Goal: Task Accomplishment & Management: Use online tool/utility

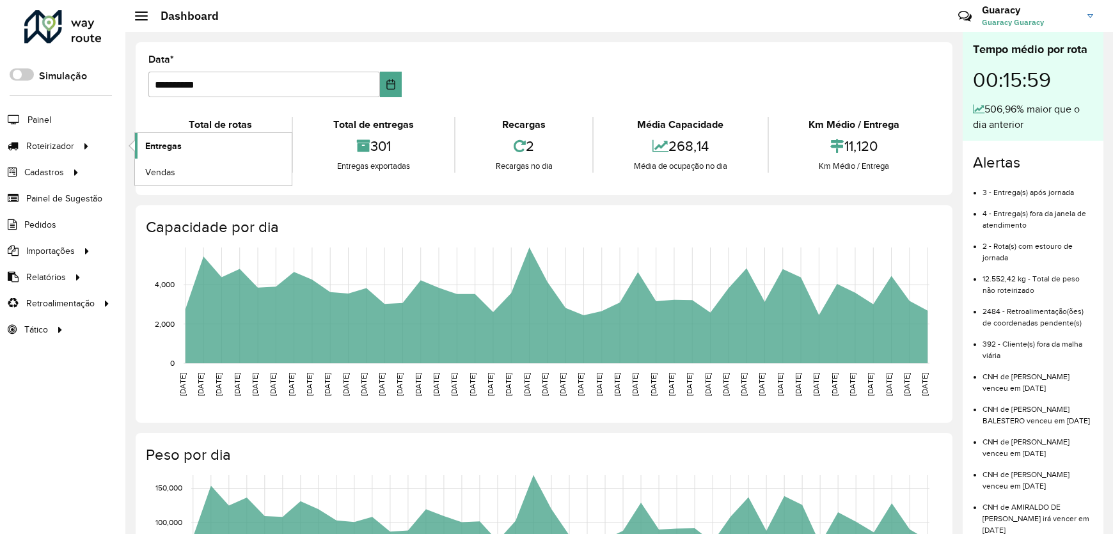
click at [150, 140] on span "Entregas" at bounding box center [163, 145] width 36 height 13
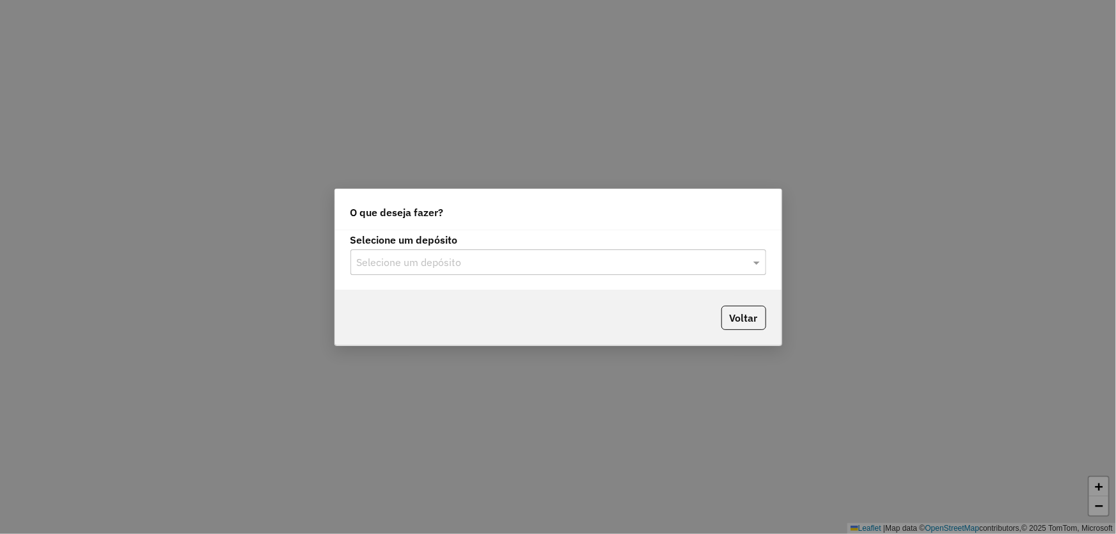
click at [450, 266] on input "text" at bounding box center [545, 262] width 377 height 15
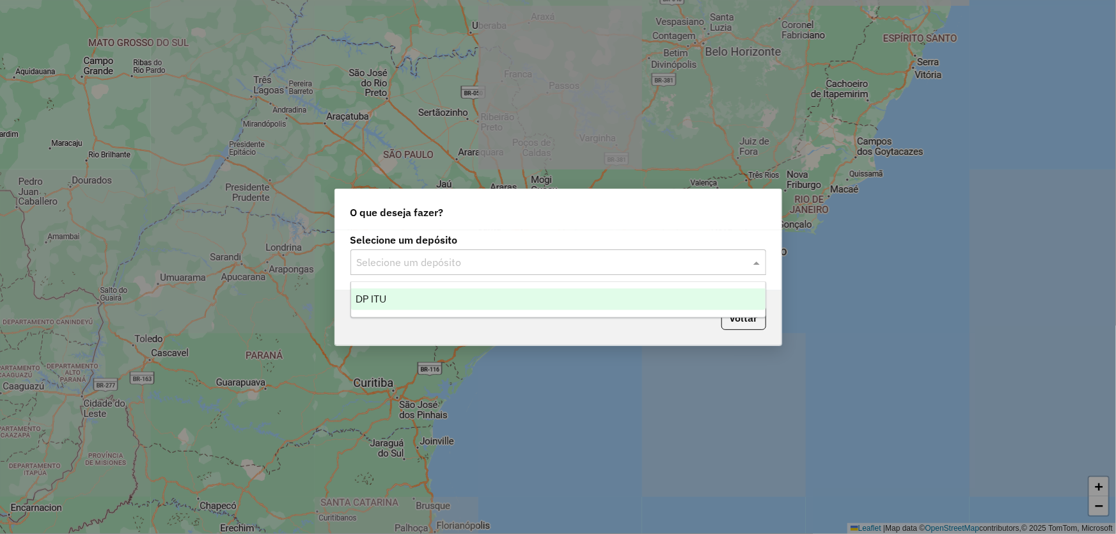
click at [422, 298] on div "DP ITU" at bounding box center [558, 299] width 415 height 22
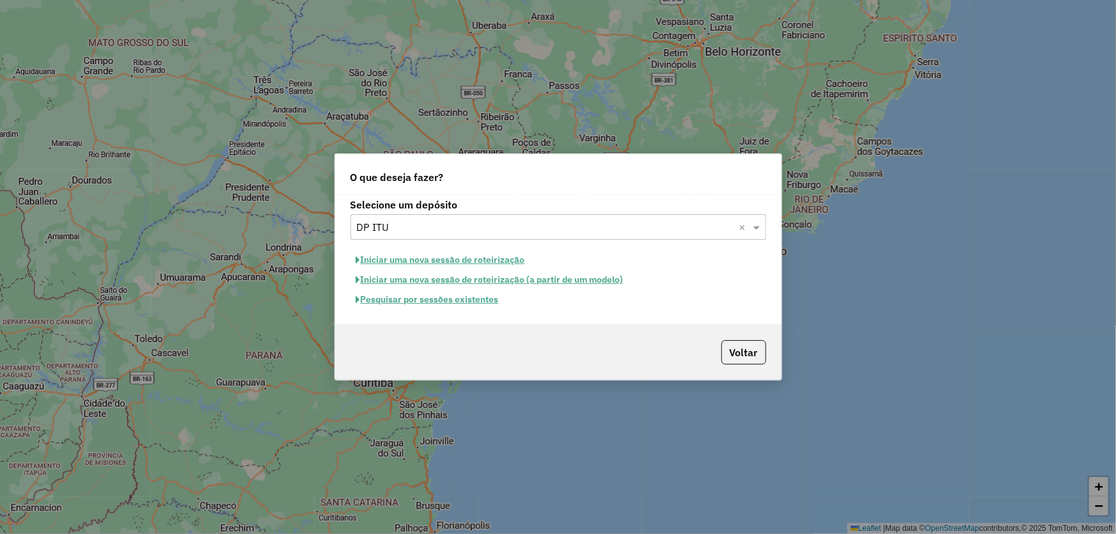
click at [434, 303] on button "Pesquisar por sessões existentes" at bounding box center [428, 300] width 154 height 20
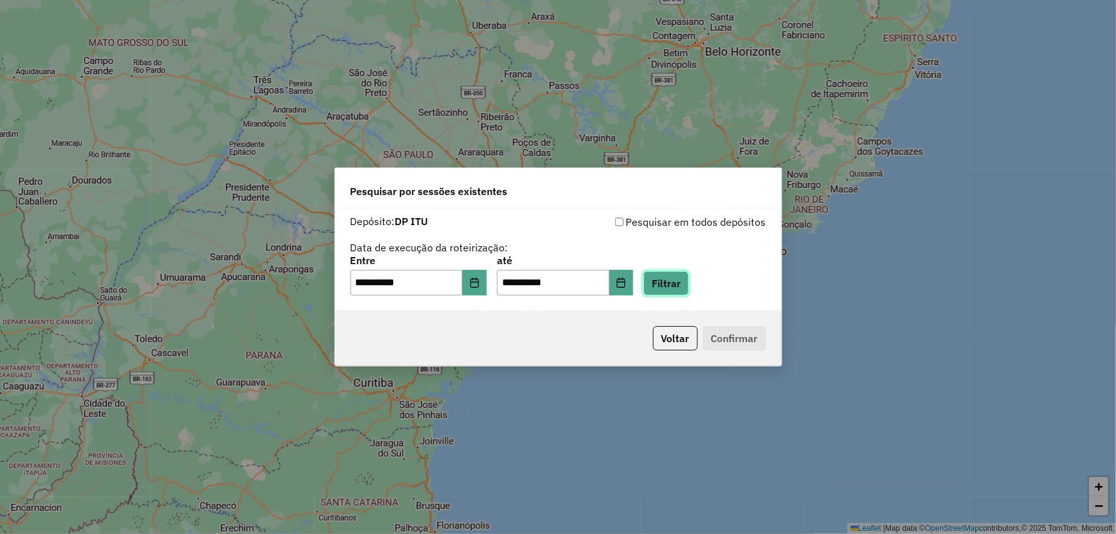
click at [683, 285] on button "Filtrar" at bounding box center [666, 283] width 45 height 24
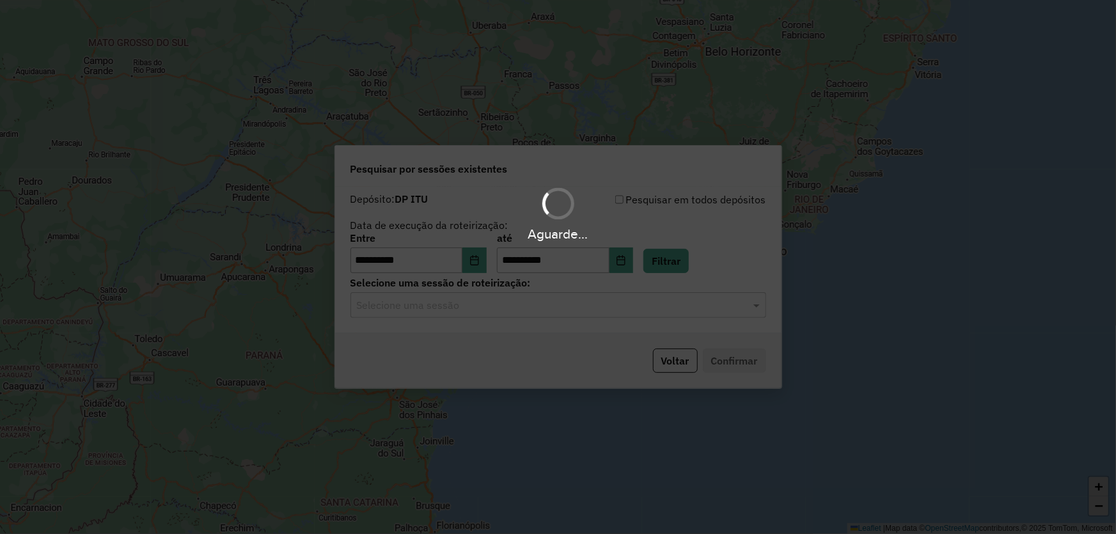
drag, startPoint x: 488, startPoint y: 312, endPoint x: 465, endPoint y: 314, distance: 23.1
click at [487, 312] on div "Aguarde..." at bounding box center [558, 267] width 1116 height 534
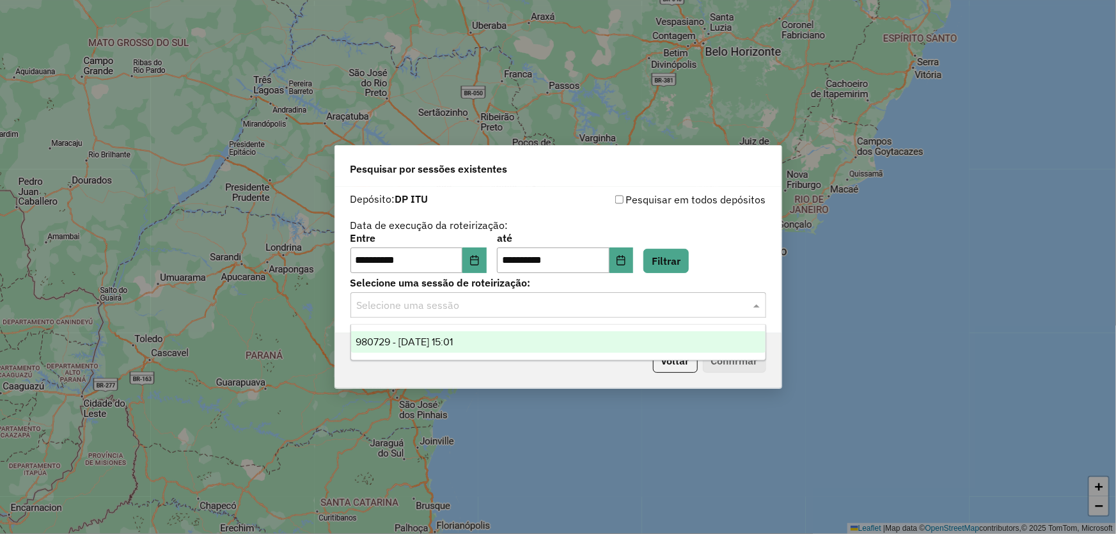
click at [435, 306] on input "text" at bounding box center [545, 305] width 377 height 15
click at [454, 340] on span "980729 - 18/08/2025 15:01" at bounding box center [404, 341] width 97 height 11
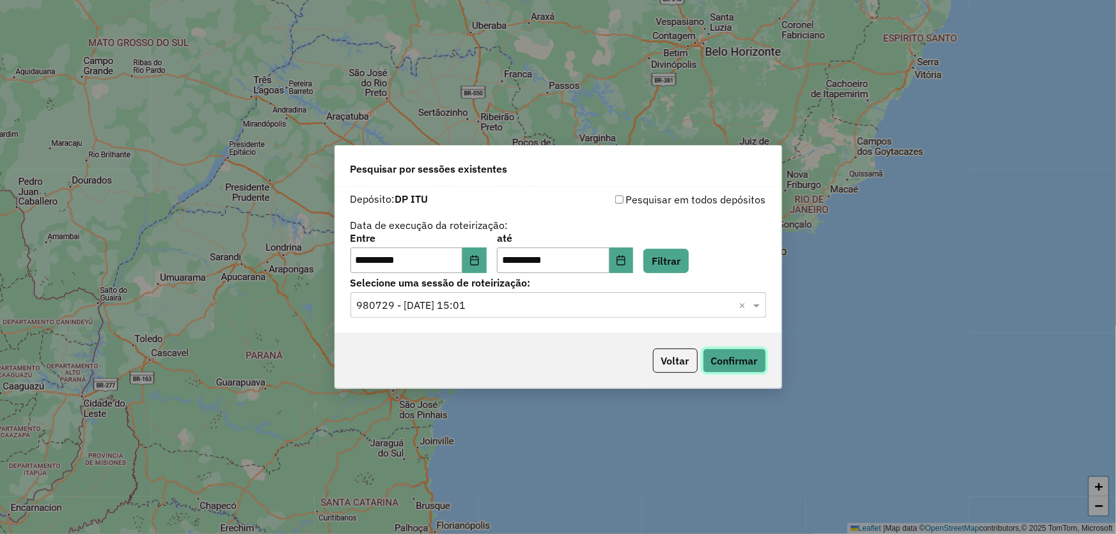
click at [748, 359] on button "Confirmar" at bounding box center [734, 361] width 63 height 24
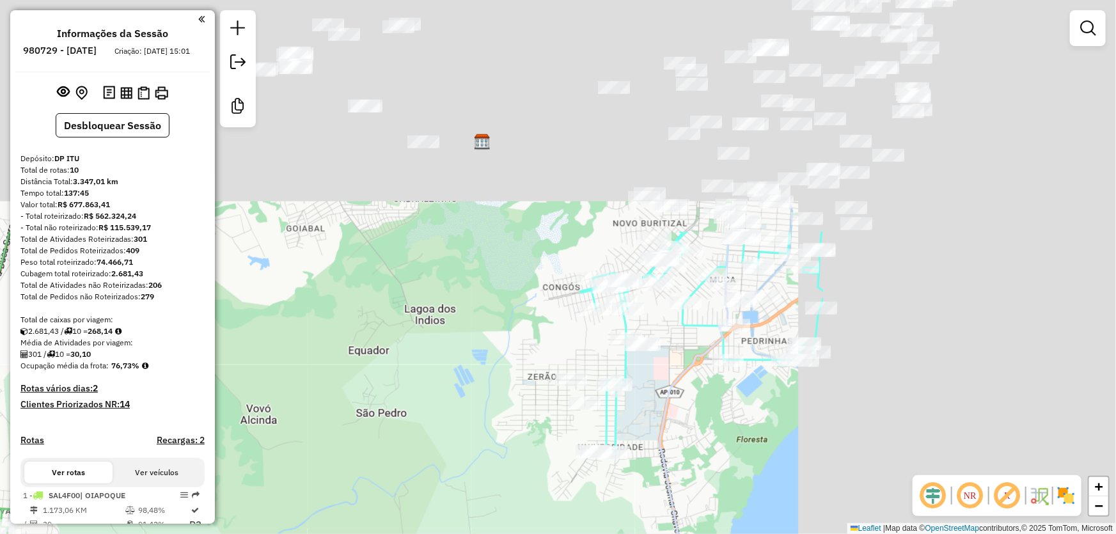
drag, startPoint x: 898, startPoint y: 262, endPoint x: 493, endPoint y: 543, distance: 492.8
click at [493, 533] on html "Aguarde... Pop-up bloqueado! Seu navegador bloqueou automáticamente a abertura …" at bounding box center [558, 267] width 1116 height 534
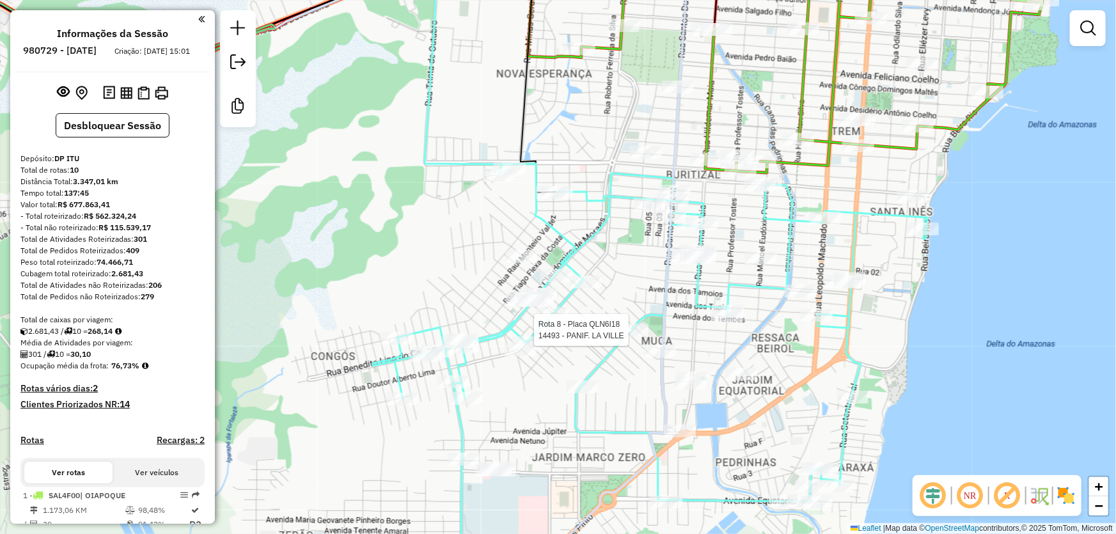
select select "**********"
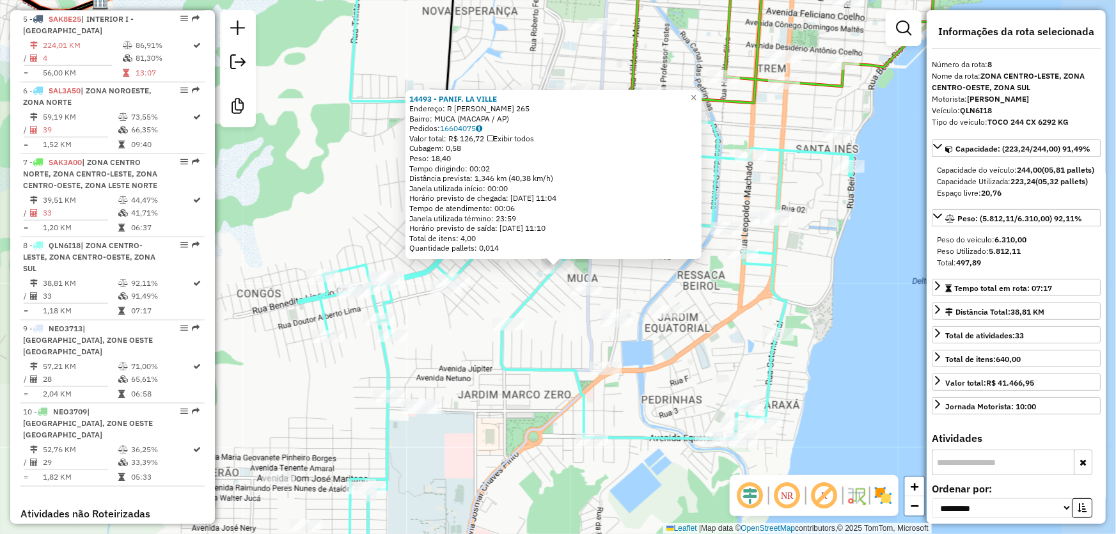
scroll to position [929, 0]
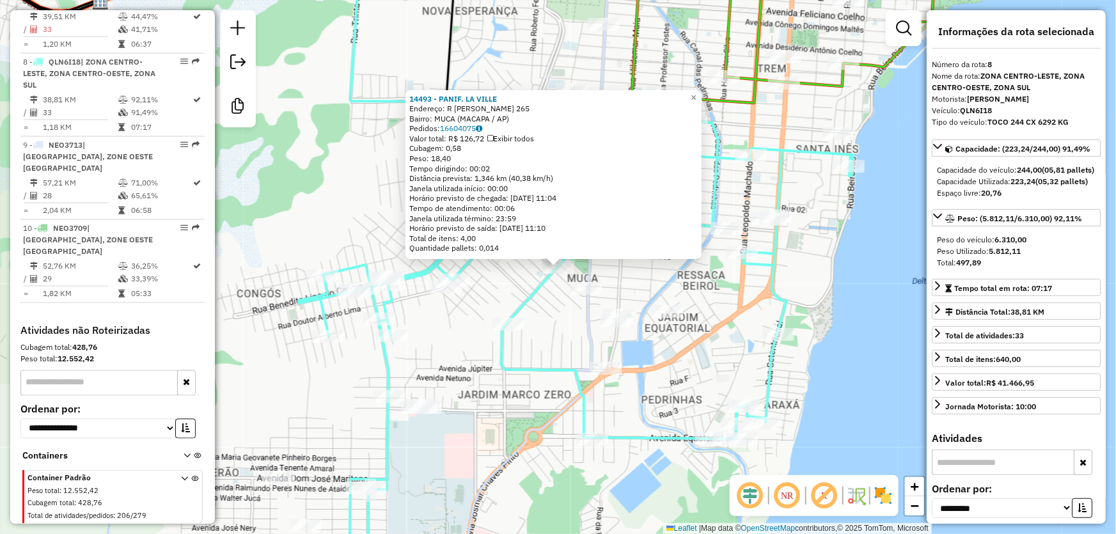
click at [897, 282] on div "14493 - PANIF. LA VILLE Endereço: R REMO AMORAS DE OLIVEIRA 265 Bairro: MUCA (M…" at bounding box center [558, 267] width 1116 height 534
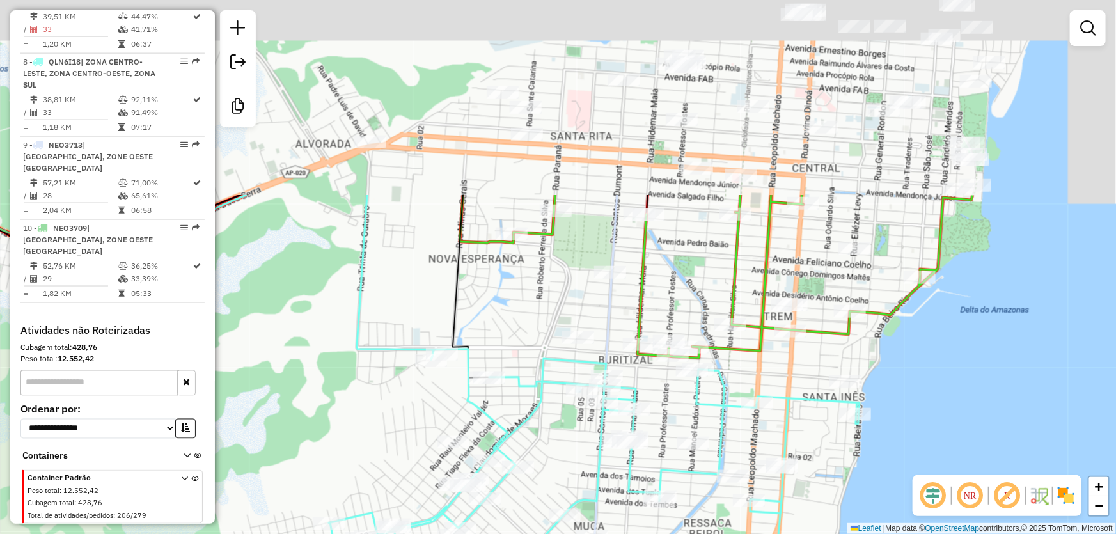
drag, startPoint x: 888, startPoint y: 160, endPoint x: 895, endPoint y: 418, distance: 258.5
click at [895, 418] on div "Janela de atendimento Grade de atendimento Capacidade Transportadoras Veículos …" at bounding box center [558, 267] width 1116 height 534
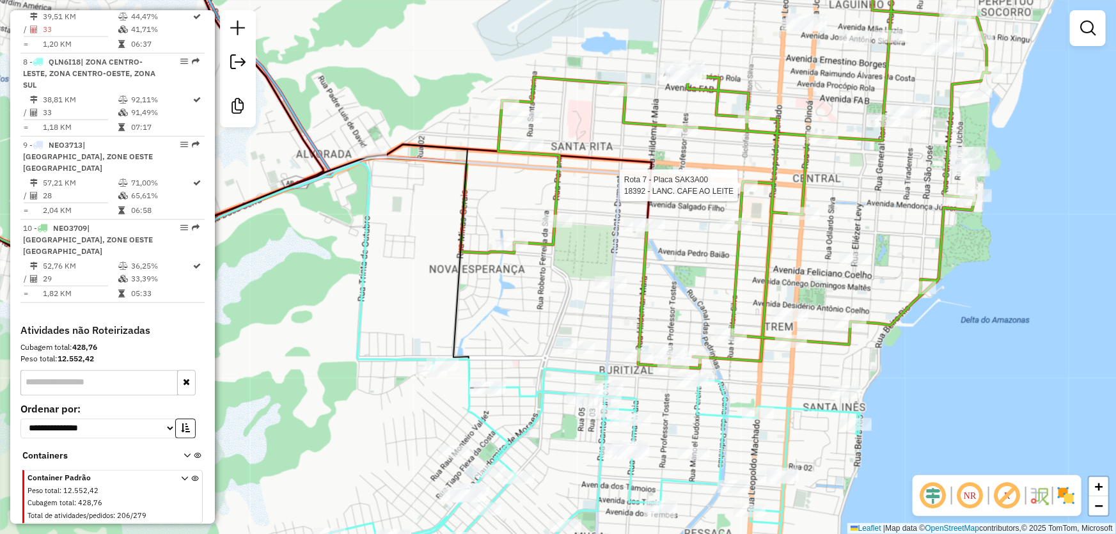
select select "**********"
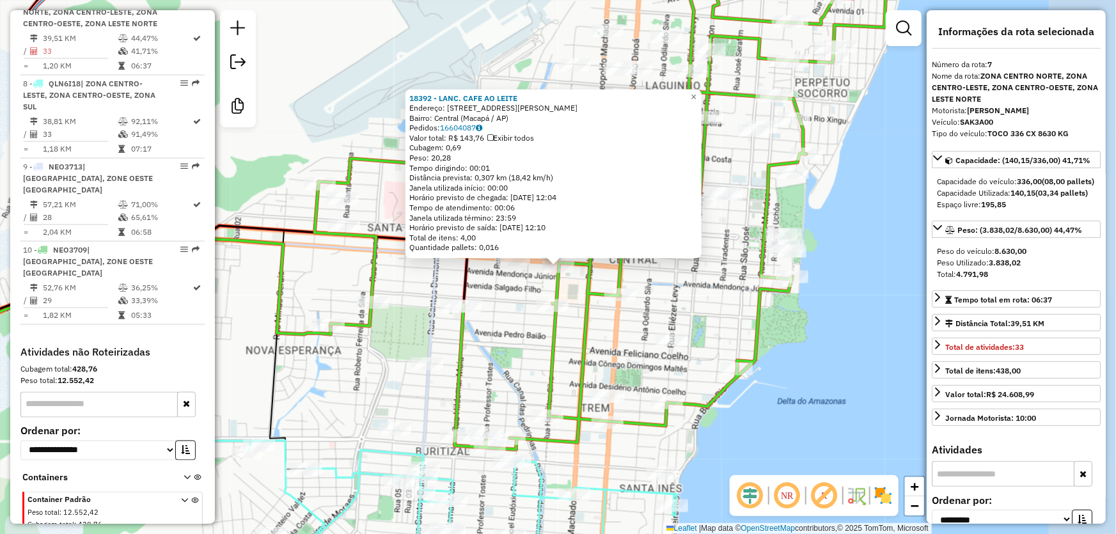
scroll to position [901, 0]
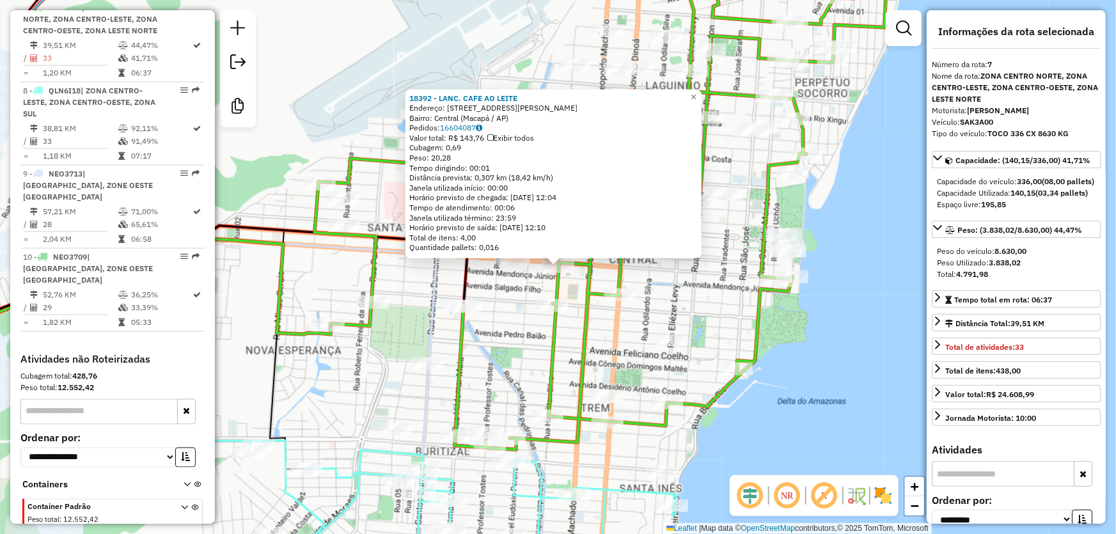
click at [855, 364] on div "18392 - LANC. CAFE AO LEITE Endereço: Rua Hamilton Silva, 1764 Bairro: Central …" at bounding box center [558, 267] width 1116 height 534
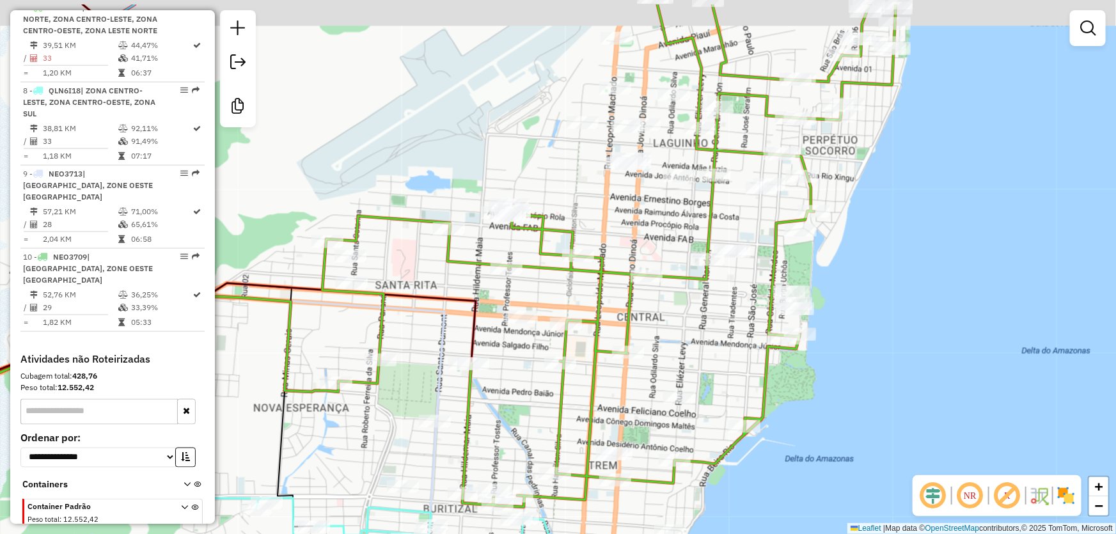
drag, startPoint x: 854, startPoint y: 139, endPoint x: 870, endPoint y: 260, distance: 121.3
click at [870, 259] on div "Janela de atendimento Grade de atendimento Capacidade Transportadoras Veículos …" at bounding box center [558, 267] width 1116 height 534
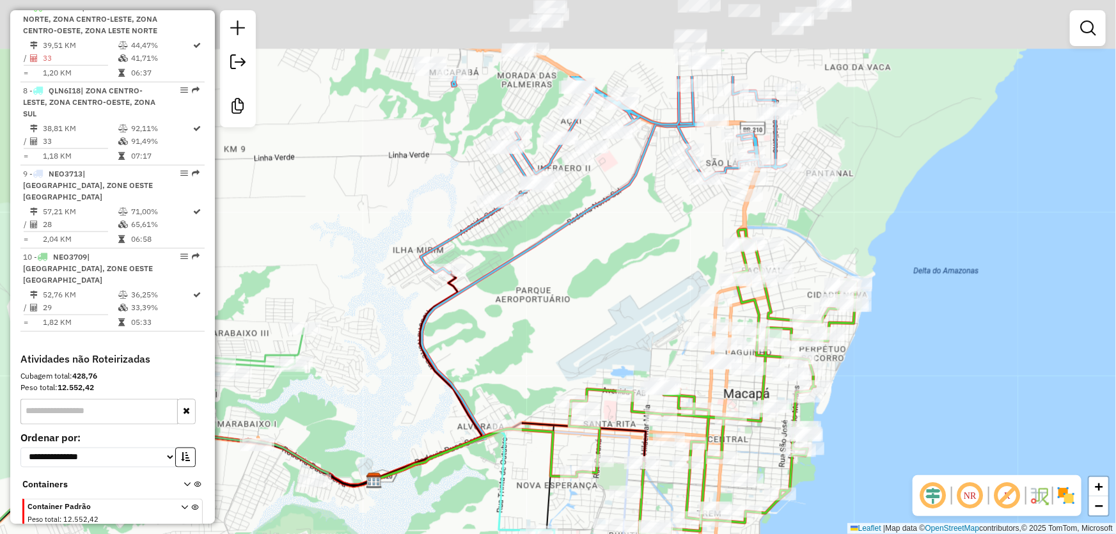
drag, startPoint x: 661, startPoint y: 127, endPoint x: 631, endPoint y: 351, distance: 225.3
click at [639, 338] on div "Janela de atendimento Grade de atendimento Capacidade Transportadoras Veículos …" at bounding box center [558, 267] width 1116 height 534
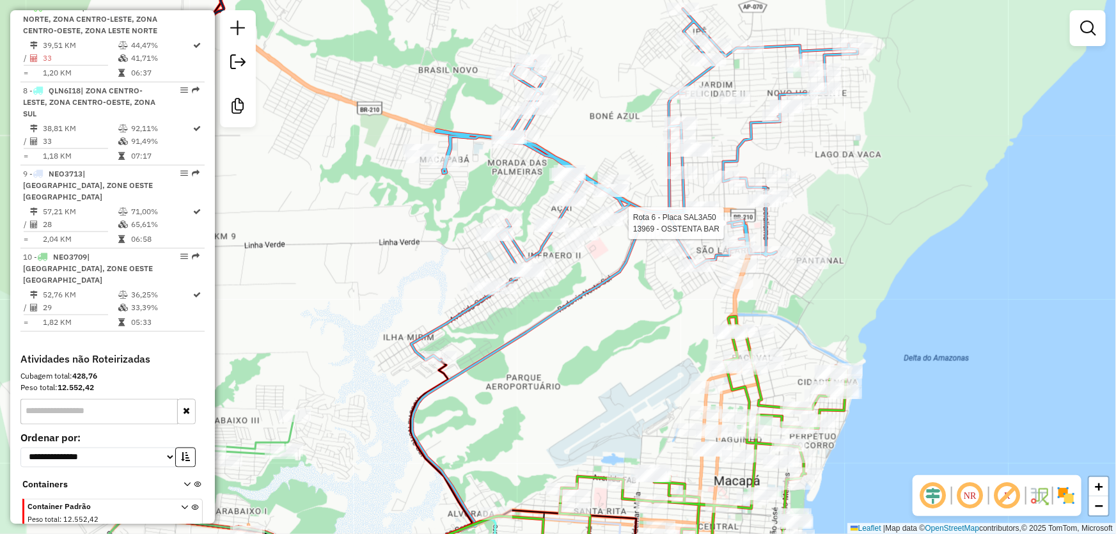
select select "**********"
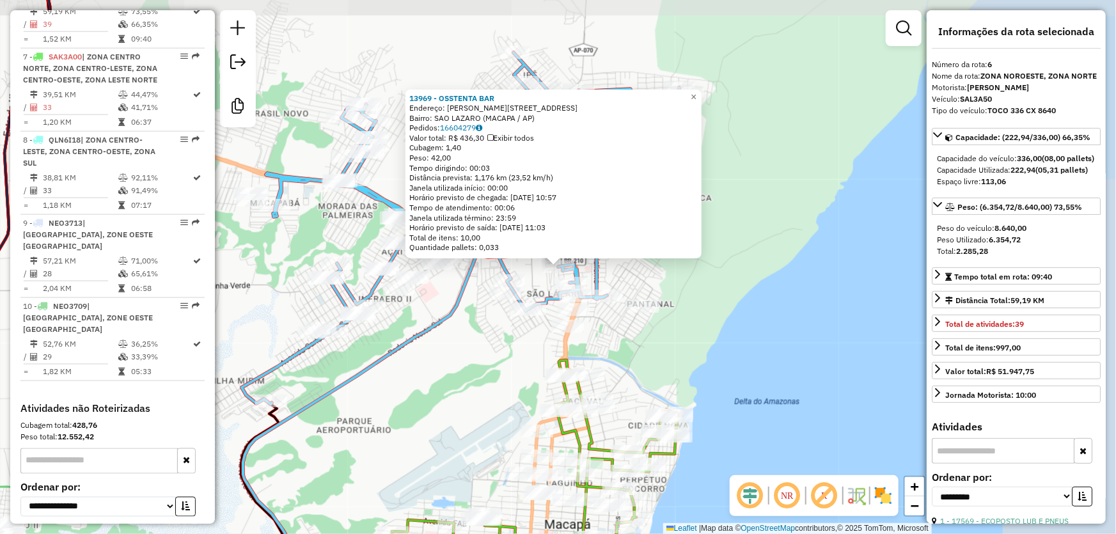
scroll to position [829, 0]
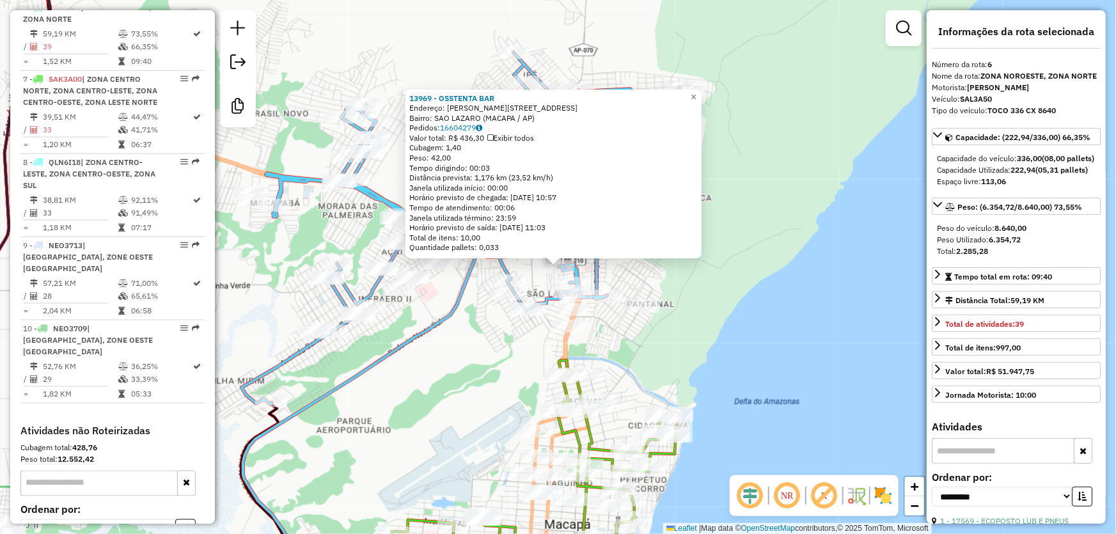
click at [772, 314] on div "13969 - OSSTENTA BAR Endereço: R EMILIO MEDICI 325 Bairro: SAO LAZARO (MACAPA /…" at bounding box center [558, 267] width 1116 height 534
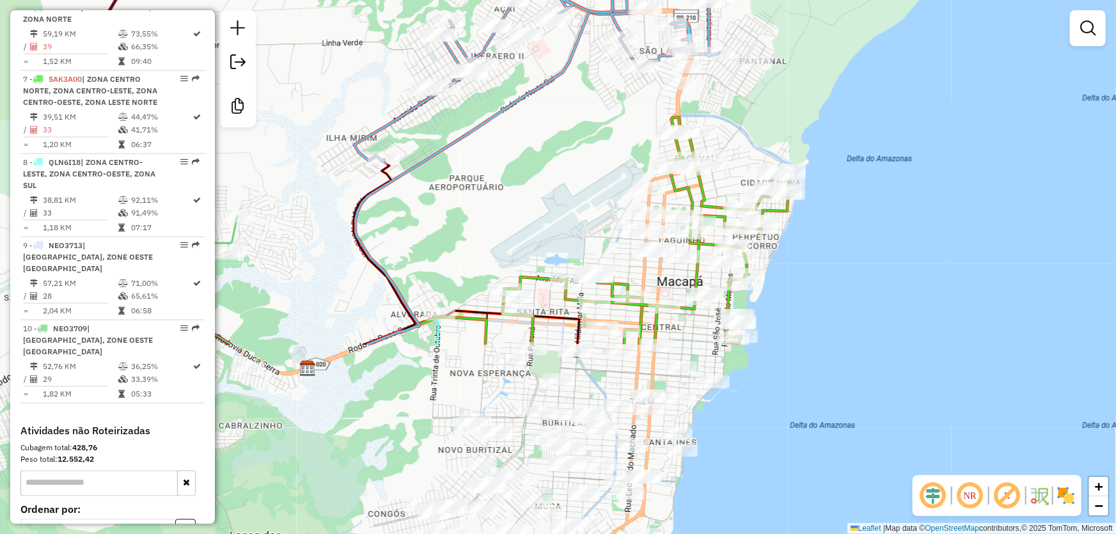
drag, startPoint x: 430, startPoint y: 434, endPoint x: 554, endPoint y: 143, distance: 316.2
click at [553, 159] on div "Janela de atendimento Grade de atendimento Capacidade Transportadoras Veículos …" at bounding box center [558, 267] width 1116 height 534
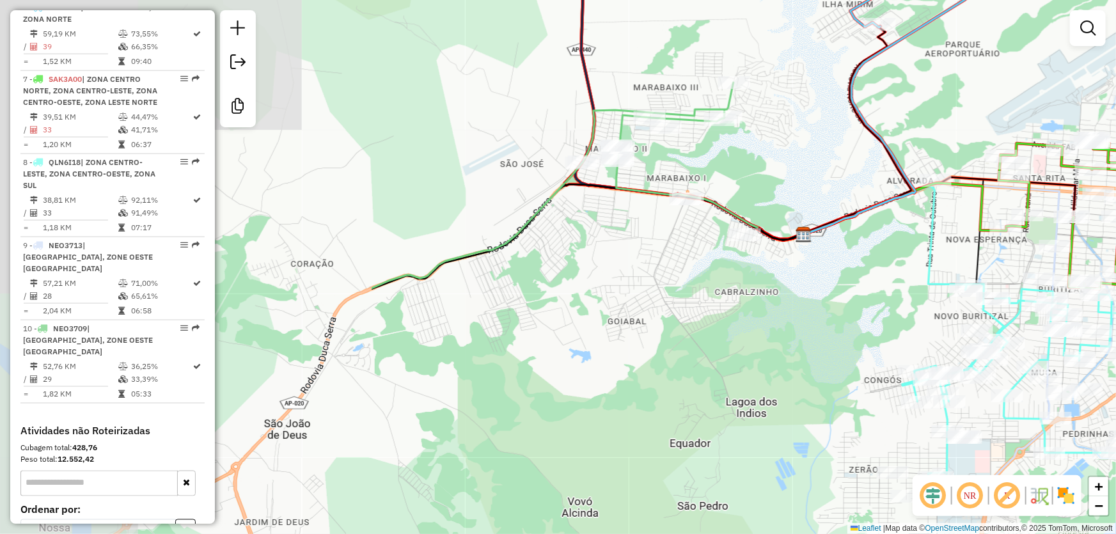
drag, startPoint x: 375, startPoint y: 384, endPoint x: 949, endPoint y: 288, distance: 581.9
click at [903, 295] on div "Janela de atendimento Grade de atendimento Capacidade Transportadoras Veículos …" at bounding box center [558, 267] width 1116 height 534
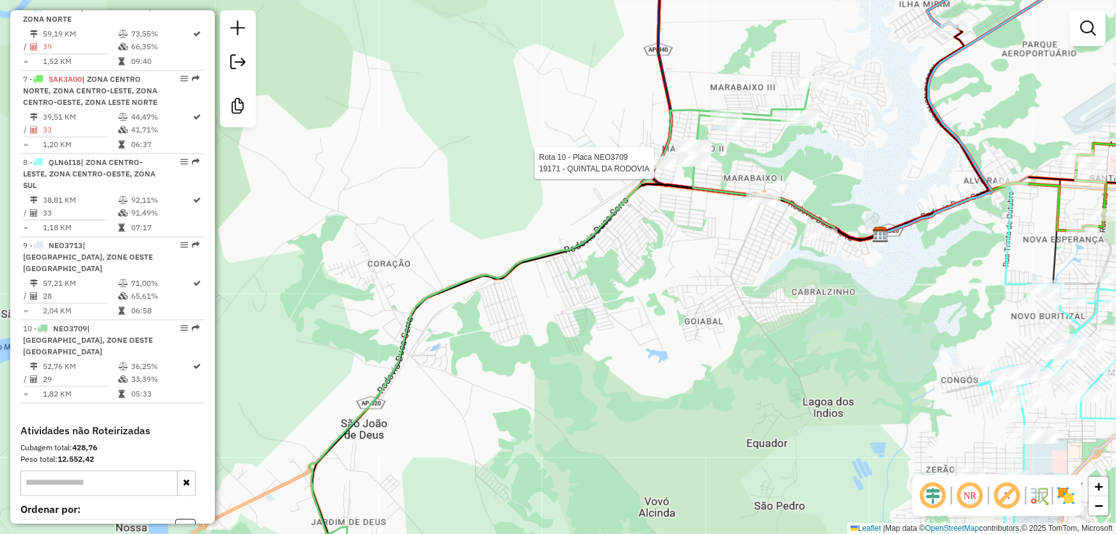
select select "**********"
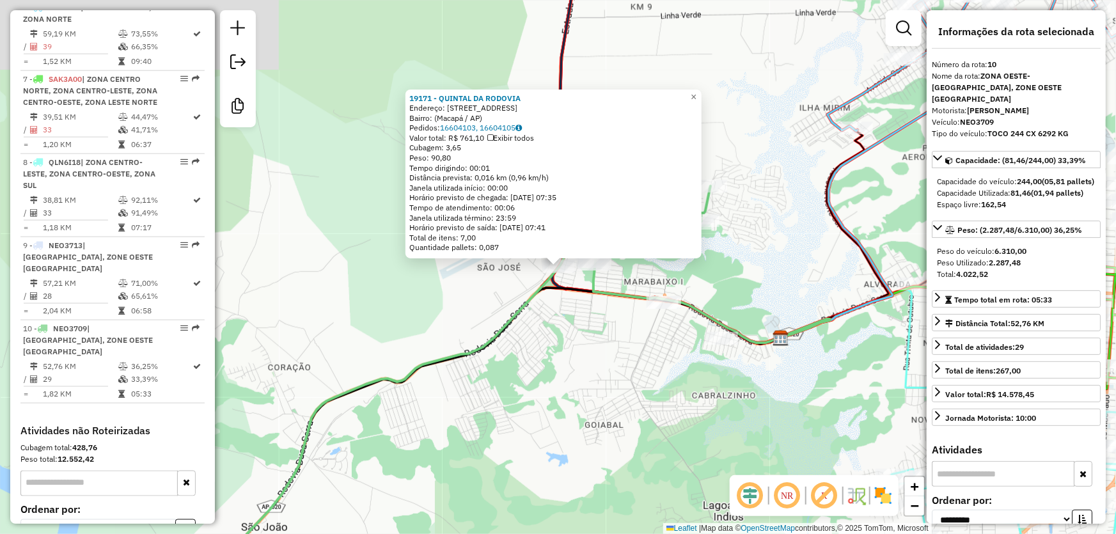
scroll to position [929, 0]
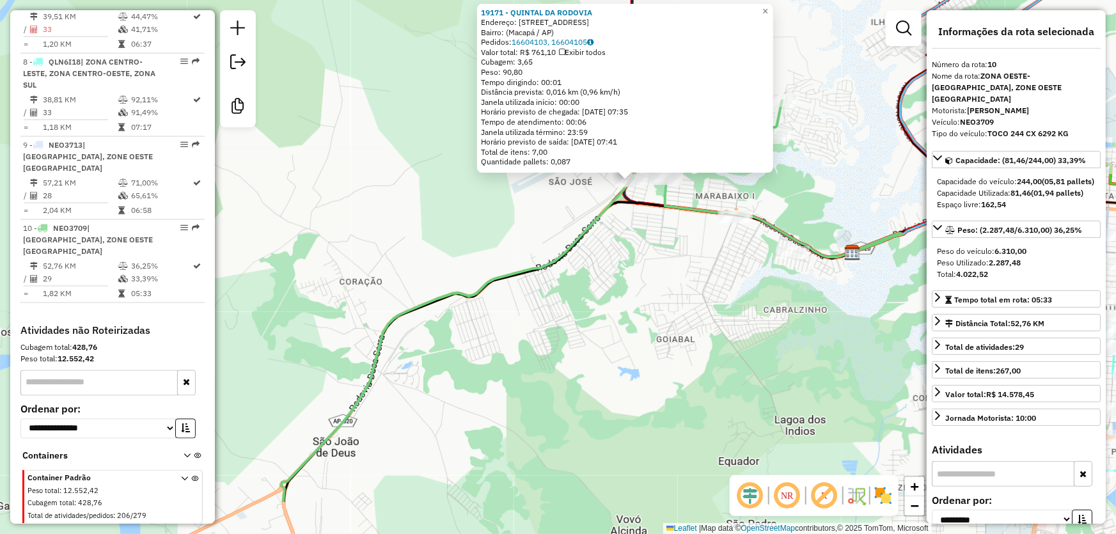
drag, startPoint x: 555, startPoint y: 398, endPoint x: 818, endPoint y: 82, distance: 411.5
click at [814, 89] on div "19171 - QUINTAL DA RODOVIA Endereço: Avenida dos Sabias, 592 Bairro: (Macapá / …" at bounding box center [558, 267] width 1116 height 534
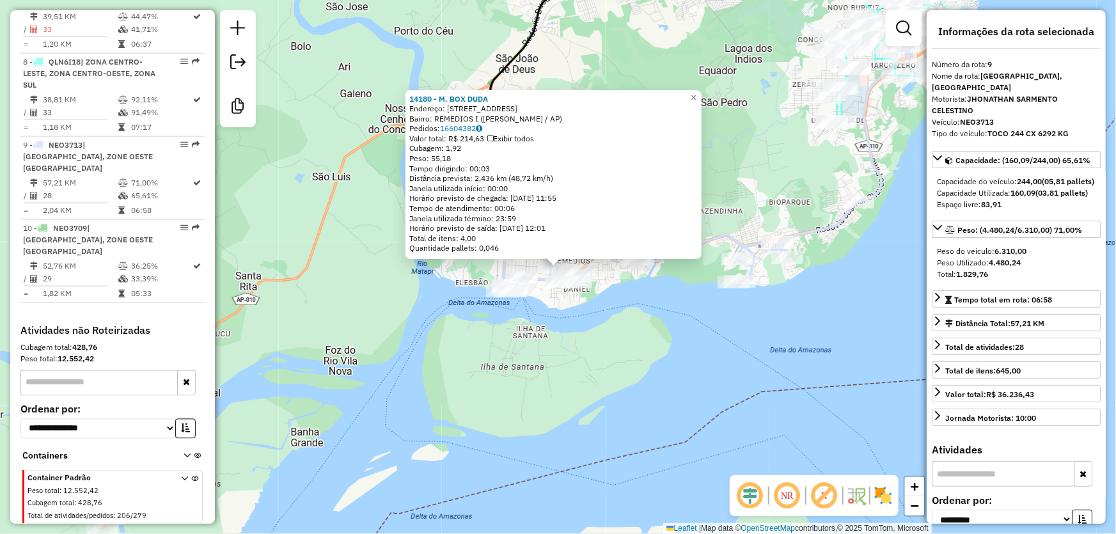
click at [748, 182] on div "14180 - M. BOX DUDA Endereço: AV PORTILHO DE MELO 417 Bairro: REMEDIOS I (SANTA…" at bounding box center [558, 267] width 1116 height 534
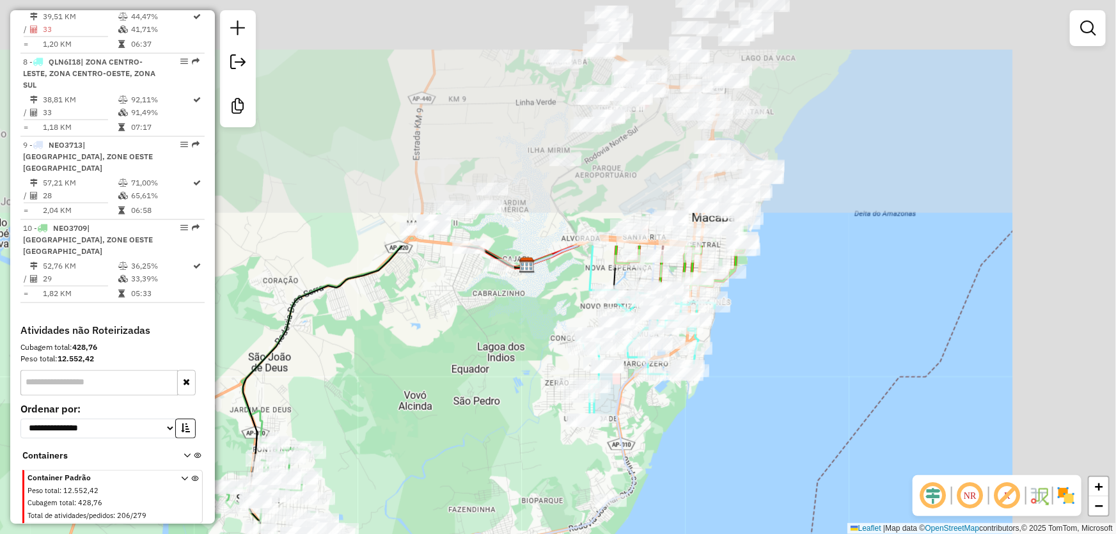
drag, startPoint x: 782, startPoint y: 134, endPoint x: 493, endPoint y: 452, distance: 430.2
click at [499, 452] on div "Janela de atendimento Grade de atendimento Capacidade Transportadoras Veículos …" at bounding box center [558, 267] width 1116 height 534
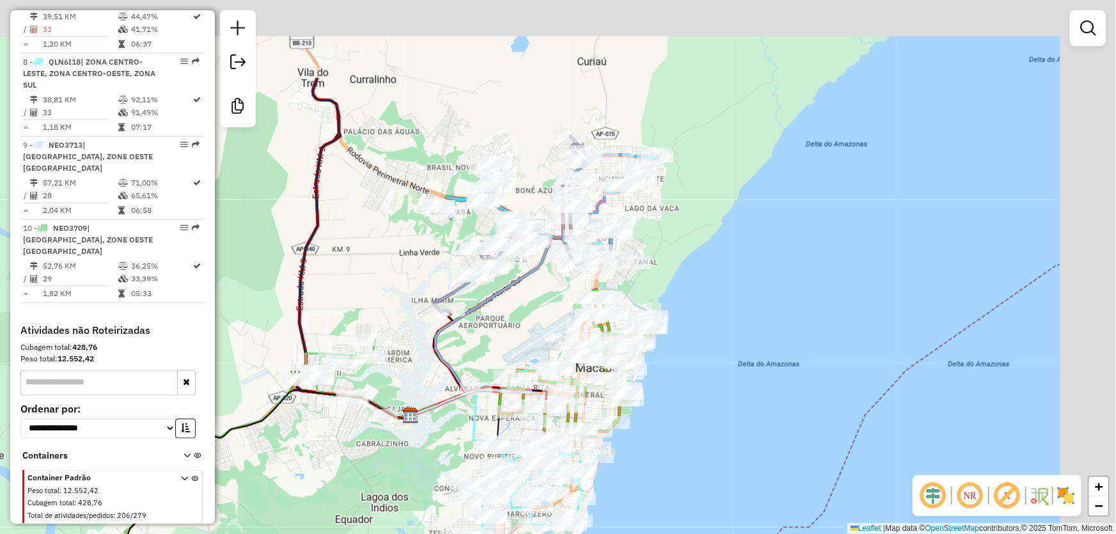
drag, startPoint x: 877, startPoint y: 246, endPoint x: 798, endPoint y: 377, distance: 153.3
click at [798, 377] on div "Janela de atendimento Grade de atendimento Capacidade Transportadoras Veículos …" at bounding box center [558, 267] width 1116 height 534
